Goal: Information Seeking & Learning: Check status

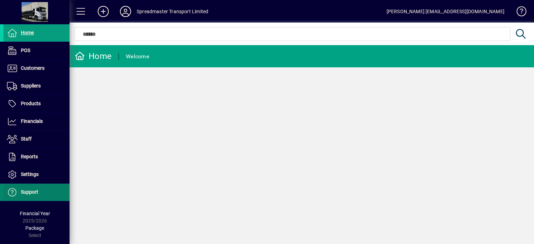
click at [37, 193] on span "Support" at bounding box center [29, 193] width 17 height 6
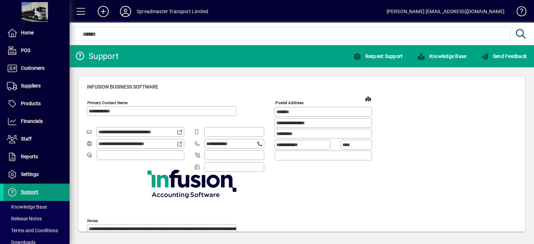
type input "**********"
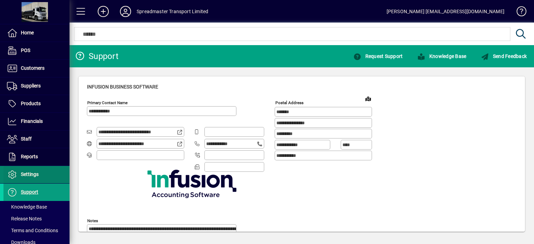
click at [31, 175] on span "Settings" at bounding box center [30, 175] width 18 height 6
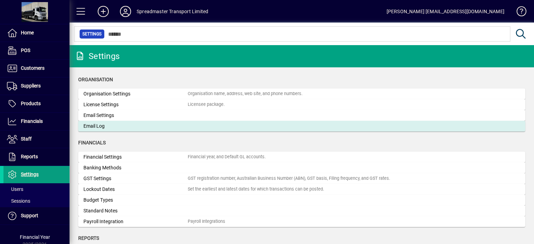
click at [101, 126] on div "Email Log" at bounding box center [135, 126] width 104 height 7
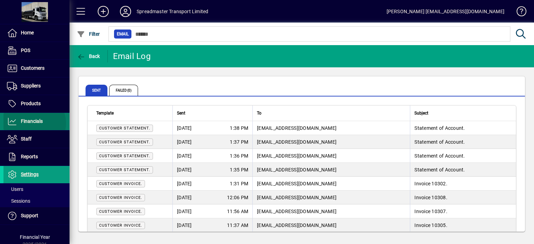
drag, startPoint x: 33, startPoint y: 123, endPoint x: 42, endPoint y: 122, distance: 9.1
click at [33, 123] on span "Financials" at bounding box center [32, 122] width 22 height 6
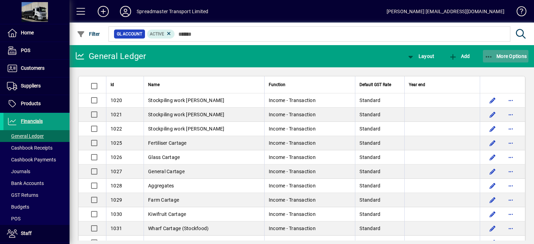
click at [503, 58] on span "More Options" at bounding box center [506, 57] width 42 height 6
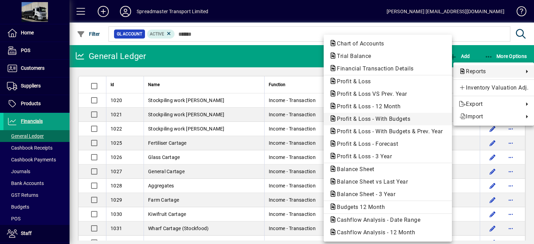
click at [373, 115] on span "Profit & Loss - With Budgets" at bounding box center [387, 119] width 117 height 8
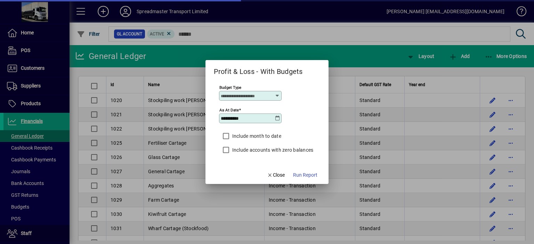
type input "****"
click at [277, 118] on icon at bounding box center [278, 119] width 6 height 6
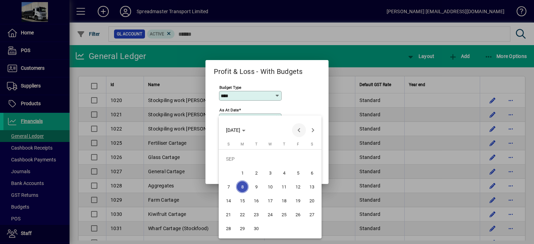
click at [299, 130] on span "Previous month" at bounding box center [299, 130] width 14 height 14
click at [229, 228] on span "31" at bounding box center [228, 229] width 13 height 13
type input "**********"
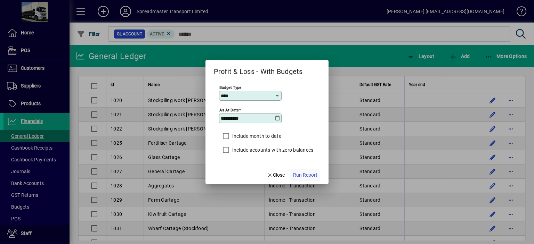
click at [303, 176] on span "Run Report" at bounding box center [305, 175] width 24 height 7
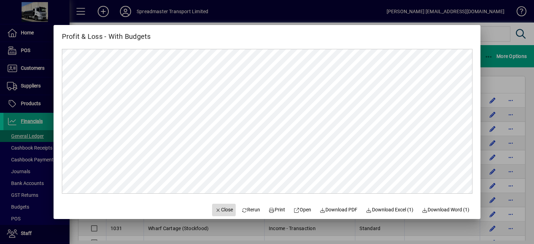
click at [218, 210] on span "Close" at bounding box center [224, 210] width 18 height 7
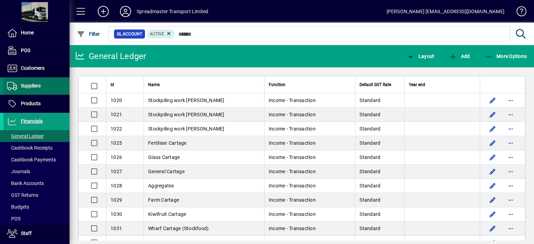
click at [36, 86] on span "Suppliers" at bounding box center [31, 86] width 20 height 6
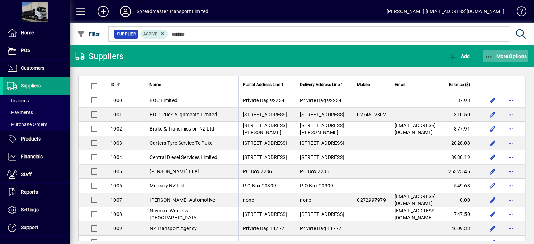
click at [506, 58] on span "More Options" at bounding box center [506, 57] width 42 height 6
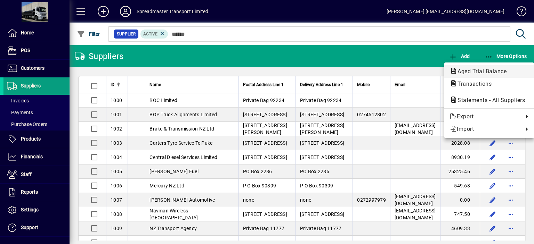
click at [476, 70] on span "Aged Trial Balance" at bounding box center [480, 71] width 60 height 7
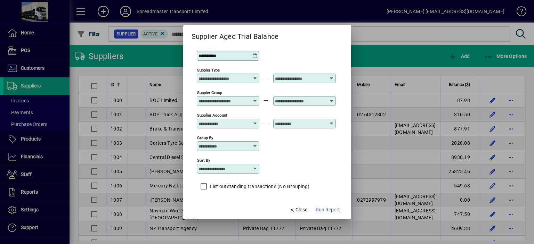
scroll to position [6, 0]
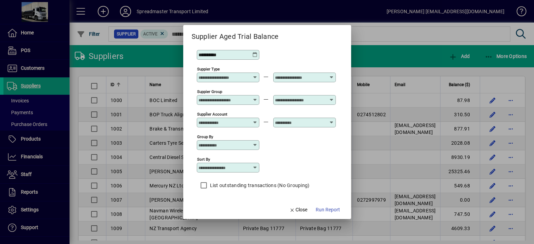
click at [256, 168] on icon at bounding box center [255, 168] width 6 height 6
click at [225, 208] on div "Supplier Name" at bounding box center [218, 210] width 33 height 7
type input "**********"
click at [326, 210] on span "Run Report" at bounding box center [328, 210] width 24 height 7
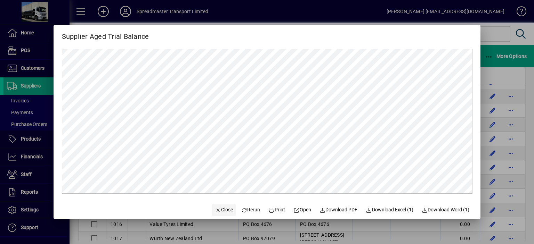
scroll to position [104, 0]
click at [222, 212] on span "Close" at bounding box center [224, 210] width 18 height 7
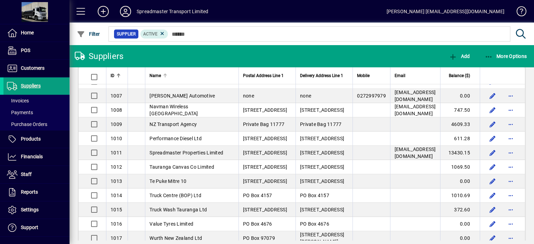
click at [165, 75] on div at bounding box center [165, 75] width 1 height 3
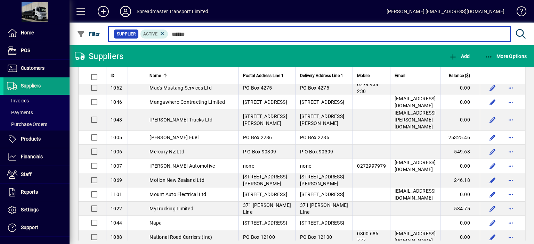
scroll to position [696, 0]
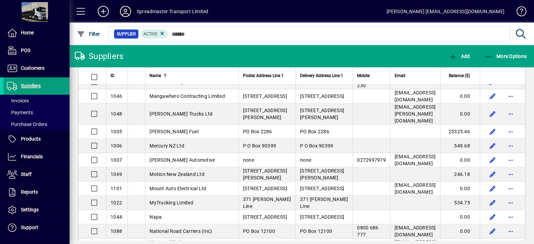
click at [124, 10] on icon at bounding box center [126, 11] width 14 height 11
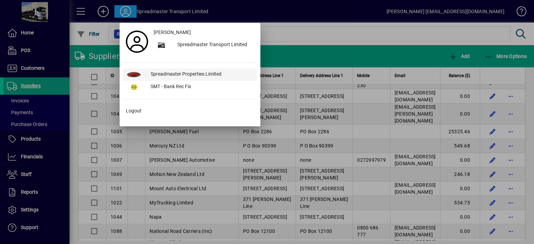
click at [172, 75] on div "Spreadmaster Properties Limited" at bounding box center [201, 75] width 112 height 13
